Goal: Navigation & Orientation: Understand site structure

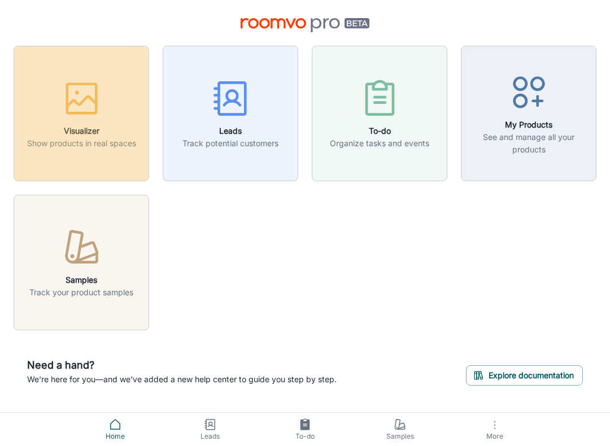
click at [77, 117] on icon "button" at bounding box center [81, 98] width 42 height 42
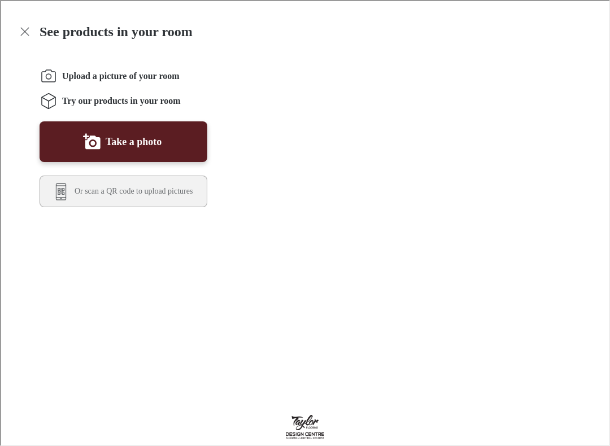
click at [20, 30] on icon "Exit visualizer" at bounding box center [24, 31] width 14 height 14
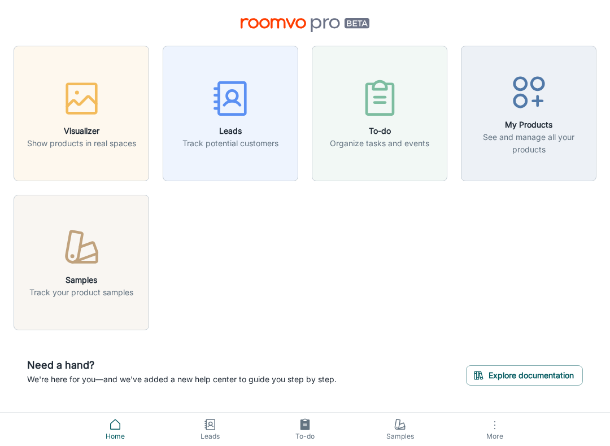
click at [250, 133] on h6 "Leads" at bounding box center [230, 131] width 96 height 12
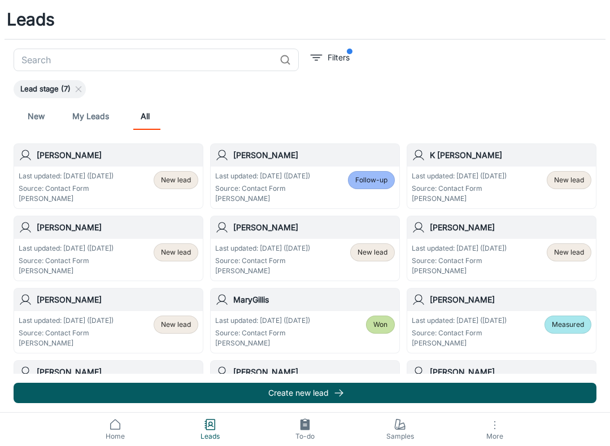
click at [303, 424] on icon at bounding box center [305, 425] width 14 height 14
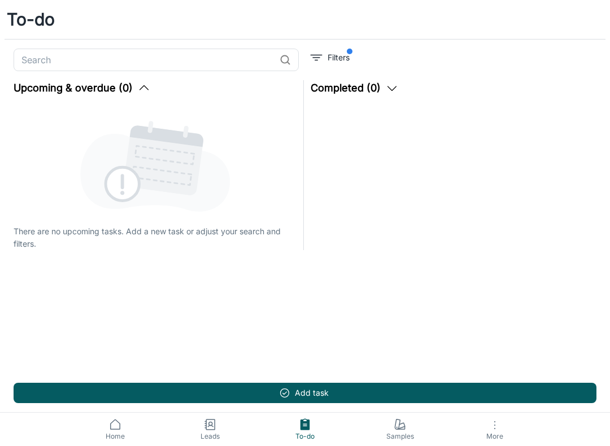
click at [399, 428] on icon at bounding box center [401, 426] width 7 height 6
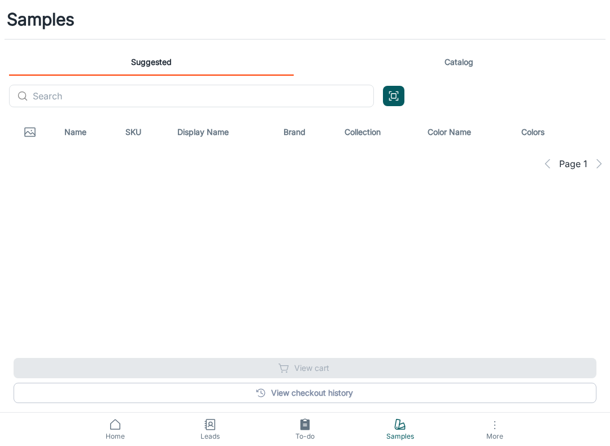
click at [119, 425] on icon at bounding box center [115, 425] width 14 height 14
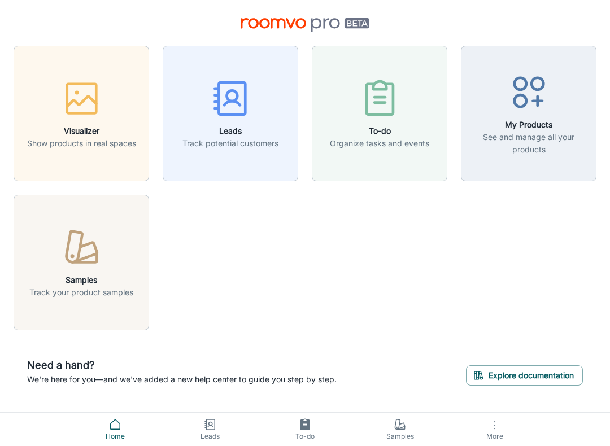
click at [88, 118] on icon "button" at bounding box center [81, 98] width 42 height 42
